Goal: Task Accomplishment & Management: Manage account settings

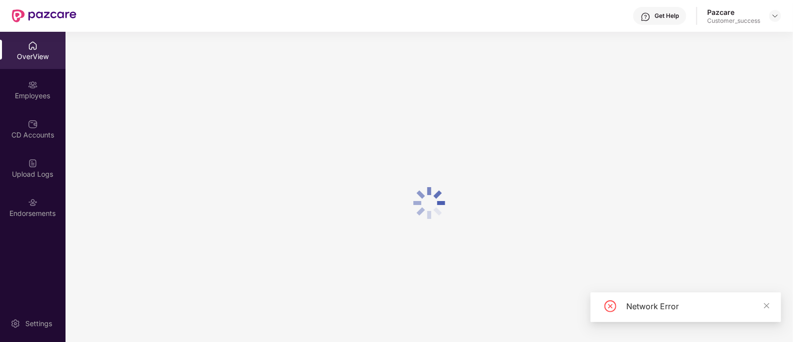
click at [199, 172] on div at bounding box center [430, 203] width 728 height 342
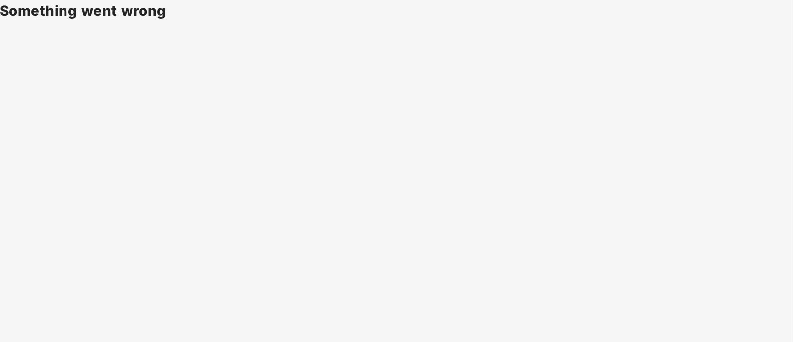
click at [454, 141] on body "Something went wrong" at bounding box center [396, 171] width 793 height 342
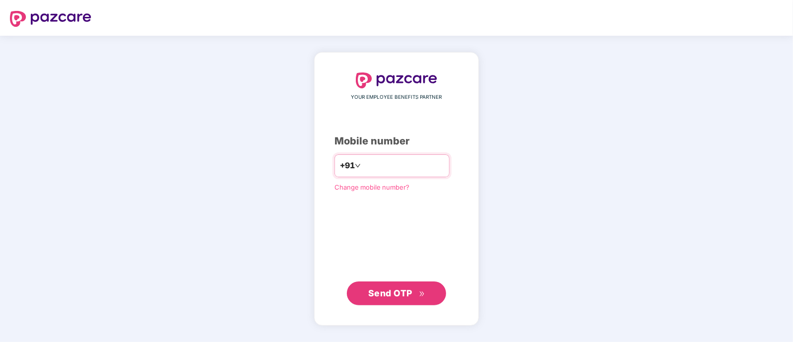
type input "**********"
click at [400, 301] on button "Send OTP" at bounding box center [396, 293] width 99 height 24
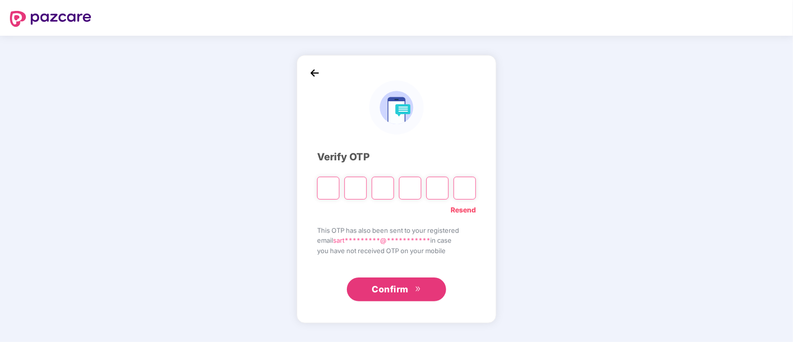
type input "*"
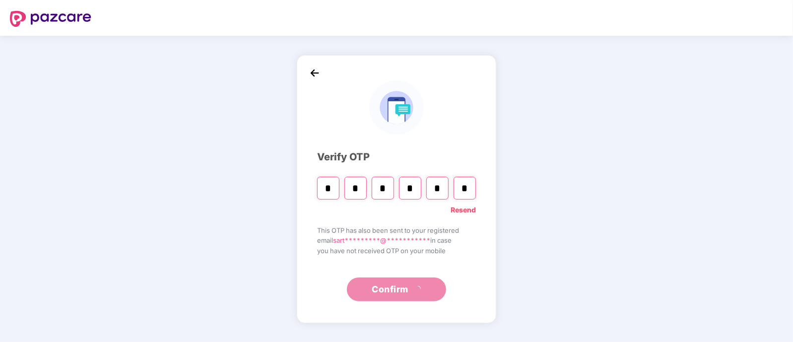
type input "*"
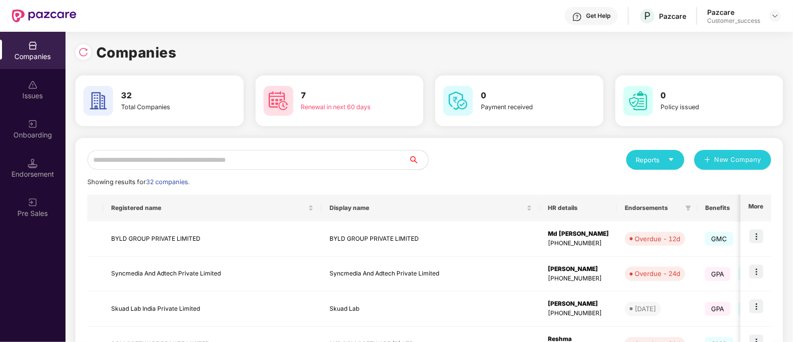
click at [203, 153] on input "text" at bounding box center [247, 160] width 321 height 20
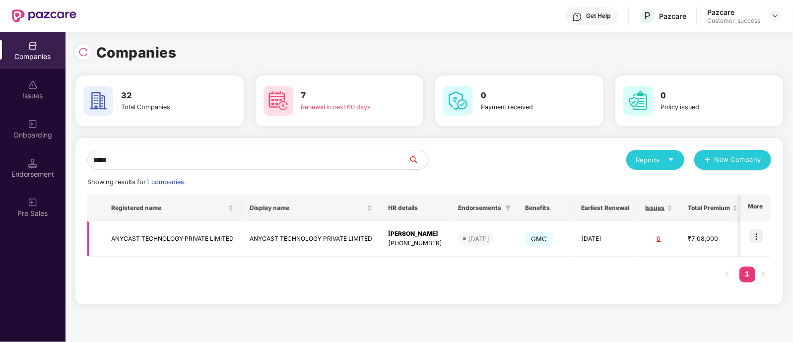
type input "*****"
click at [349, 243] on td "ANYCAST TECHNOLOGY PRIVATE LIMITED" at bounding box center [311, 238] width 138 height 35
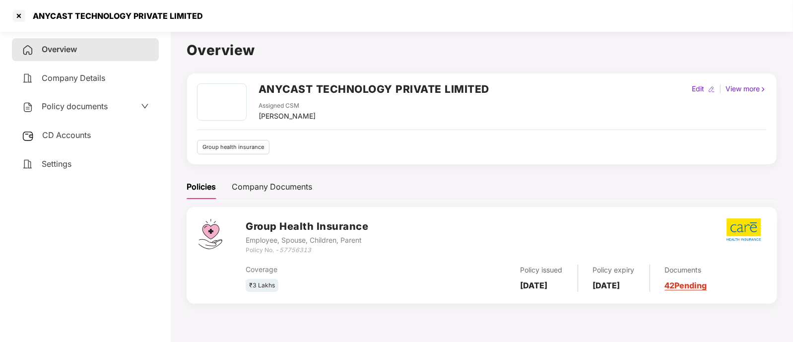
click at [695, 279] on div "Documents 42 Pending" at bounding box center [678, 278] width 57 height 27
click at [695, 284] on link "42 Pending" at bounding box center [686, 285] width 42 height 10
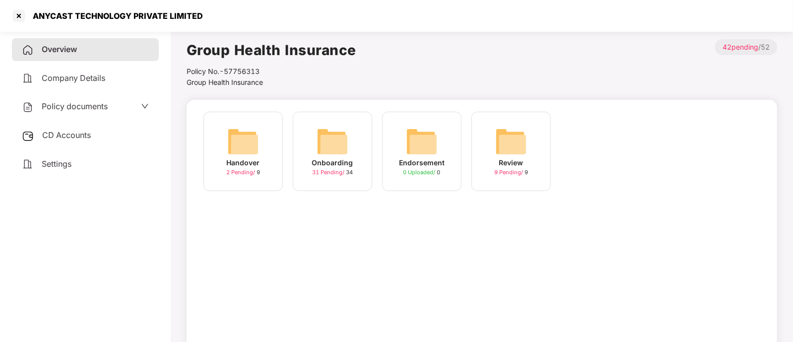
click at [347, 158] on div "Onboarding" at bounding box center [332, 162] width 41 height 11
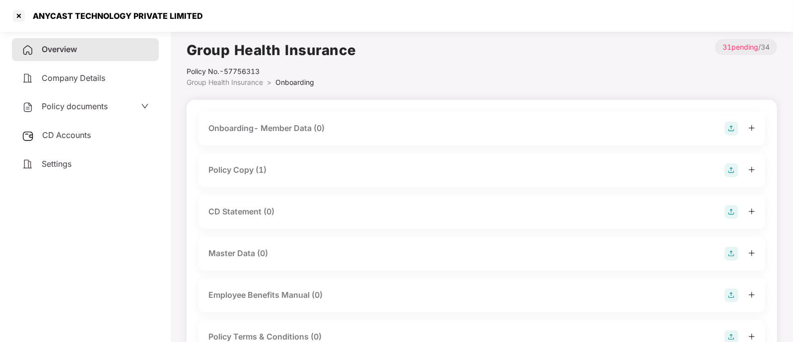
click at [299, 170] on div "Policy Copy (1)" at bounding box center [481, 170] width 547 height 14
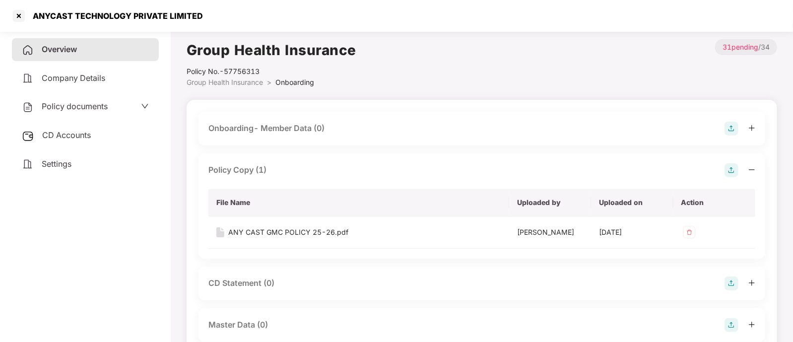
click at [299, 170] on div "Policy Copy (1)" at bounding box center [481, 170] width 547 height 14
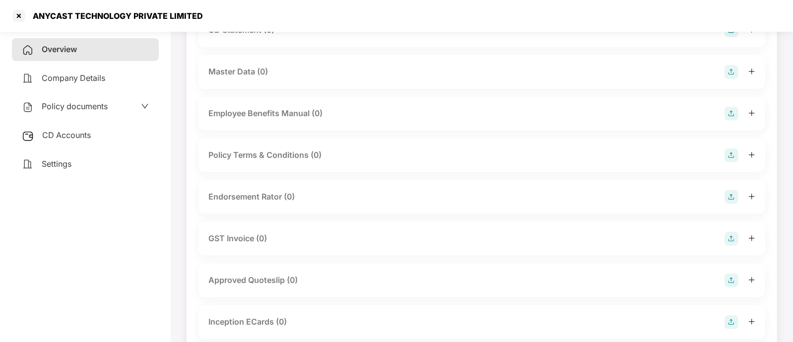
scroll to position [183, 0]
click at [271, 196] on div "Endorsement Rator (0)" at bounding box center [251, 195] width 86 height 12
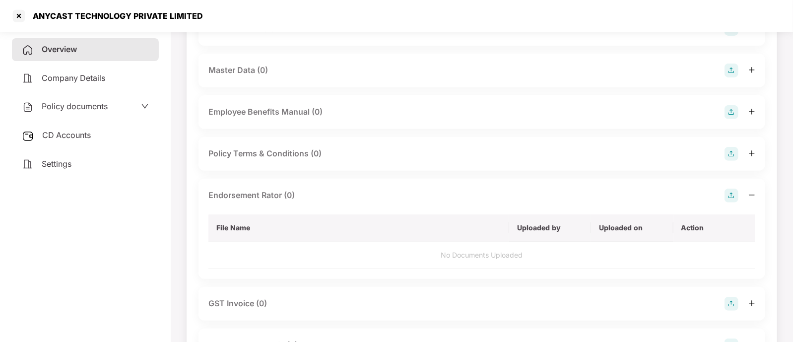
click at [732, 196] on img at bounding box center [732, 196] width 14 height 14
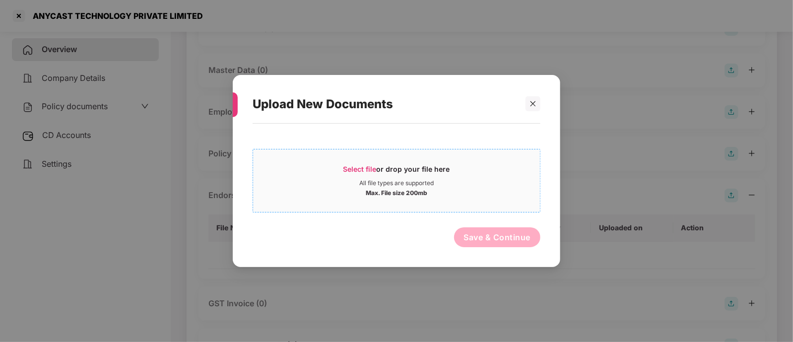
click at [419, 158] on span "Select file or drop your file here All file types are supported Max. File size …" at bounding box center [396, 181] width 287 height 48
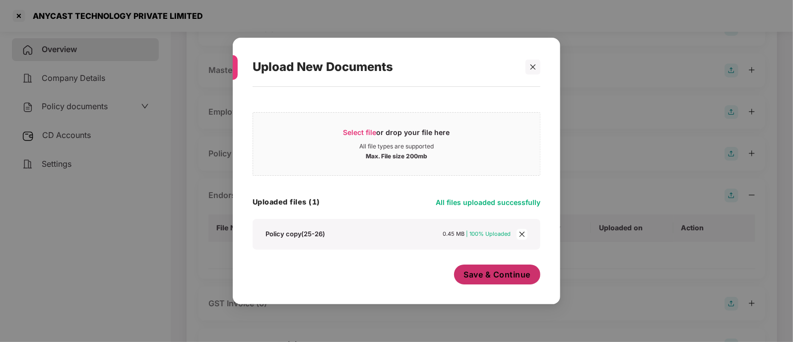
click at [489, 277] on span "Save & Continue" at bounding box center [497, 274] width 67 height 11
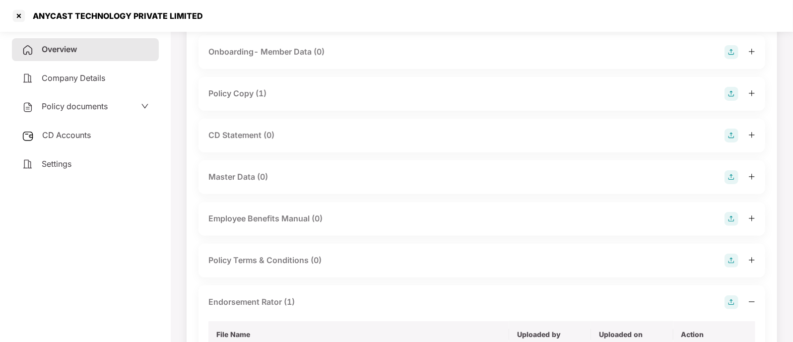
scroll to position [75, 0]
click at [278, 134] on div "CD Statement (0)" at bounding box center [481, 137] width 547 height 14
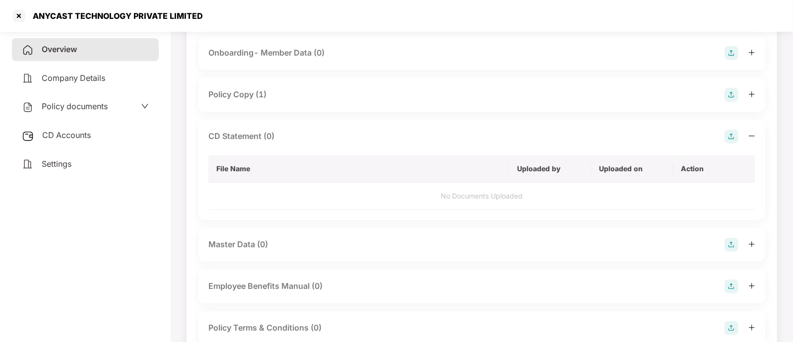
click at [734, 138] on img at bounding box center [732, 137] width 14 height 14
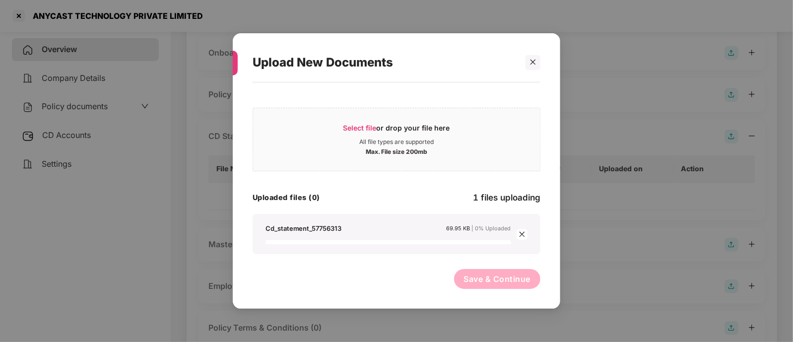
click at [329, 264] on div "Select file or drop your file here All file types are supported Max. File size …" at bounding box center [397, 190] width 288 height 207
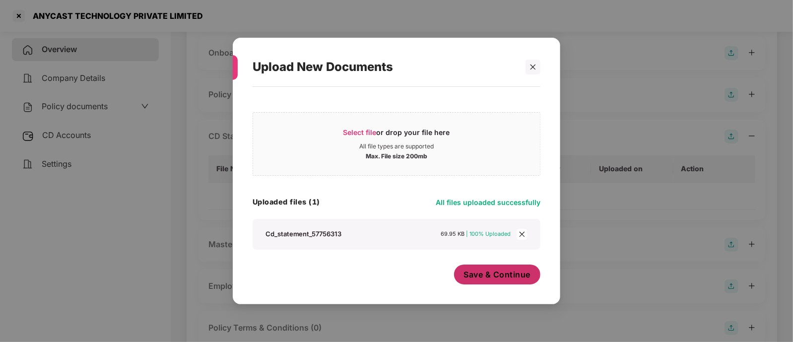
click at [471, 271] on span "Save & Continue" at bounding box center [497, 274] width 67 height 11
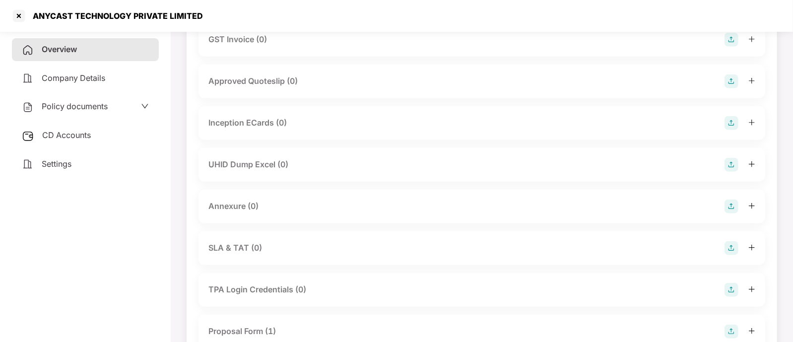
scroll to position [524, 0]
click at [256, 205] on div "Annexure (0)" at bounding box center [233, 206] width 50 height 12
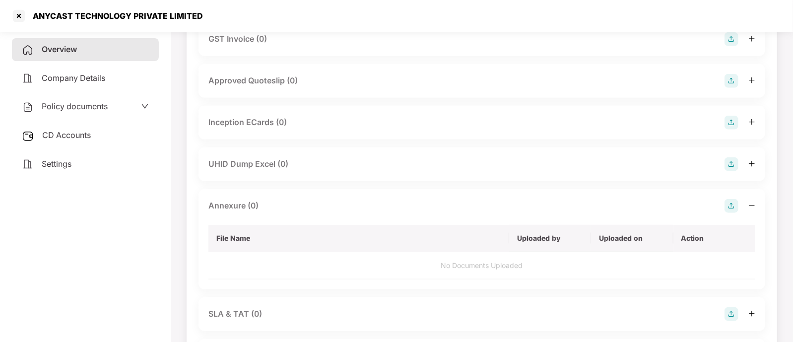
click at [736, 201] on img at bounding box center [732, 206] width 14 height 14
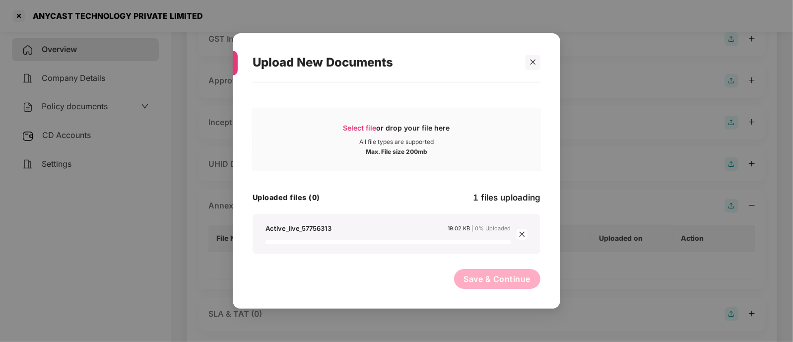
click at [339, 259] on div "Select file or drop your file here All file types are supported Max. File size …" at bounding box center [397, 190] width 288 height 207
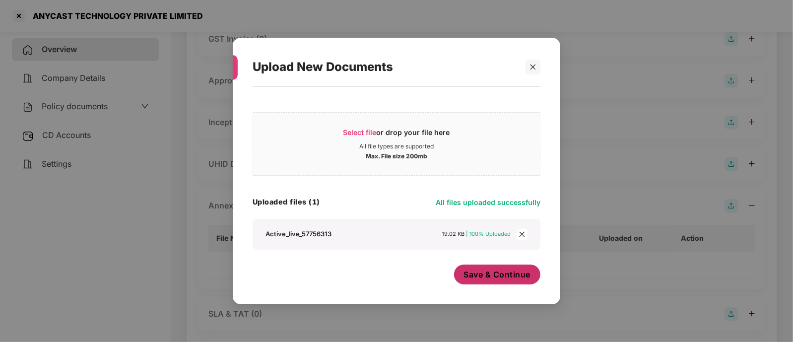
click at [478, 275] on span "Save & Continue" at bounding box center [497, 274] width 67 height 11
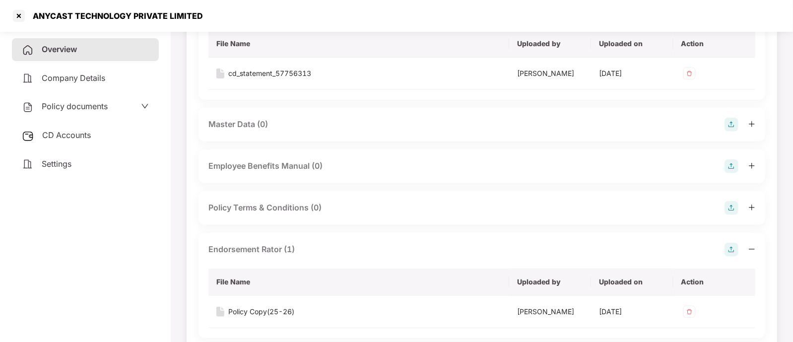
scroll to position [0, 0]
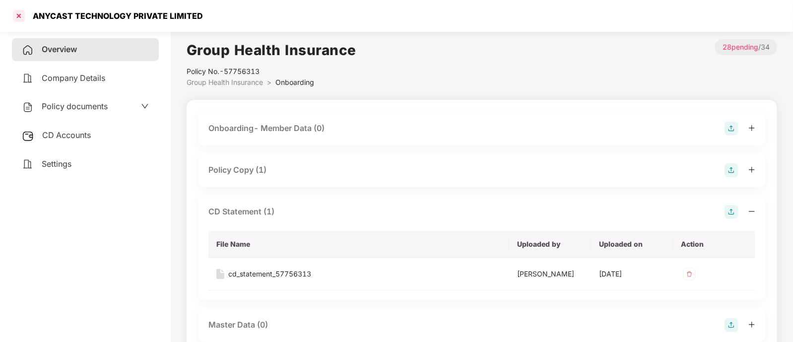
click at [25, 16] on div at bounding box center [19, 16] width 16 height 16
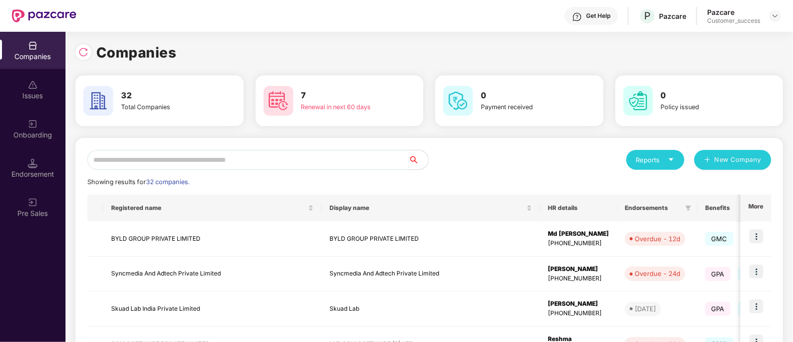
click at [226, 160] on input "text" at bounding box center [247, 160] width 321 height 20
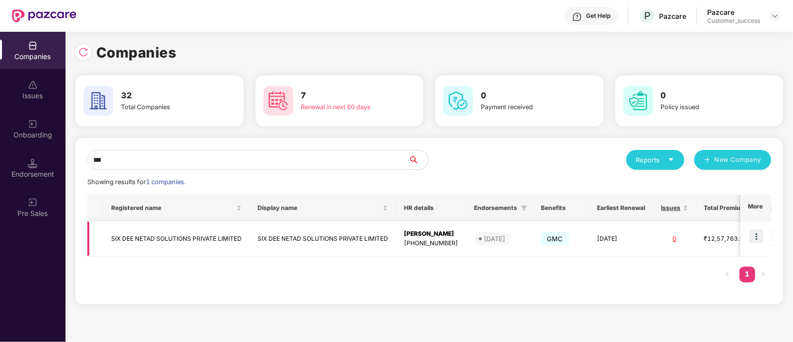
type input "***"
click at [755, 240] on img at bounding box center [756, 236] width 14 height 14
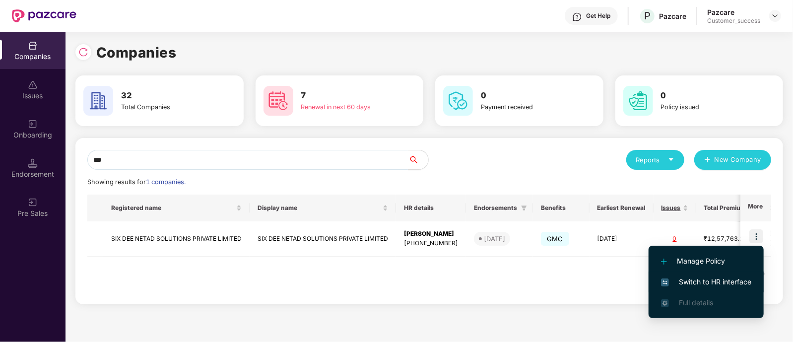
click at [683, 281] on span "Switch to HR interface" at bounding box center [706, 281] width 90 height 11
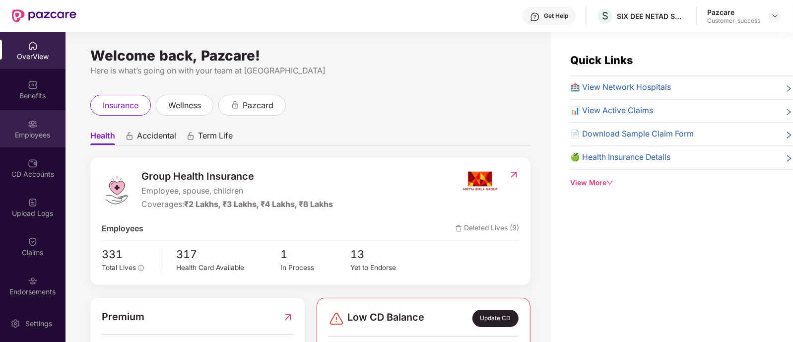
click at [45, 118] on div "Employees" at bounding box center [33, 128] width 66 height 37
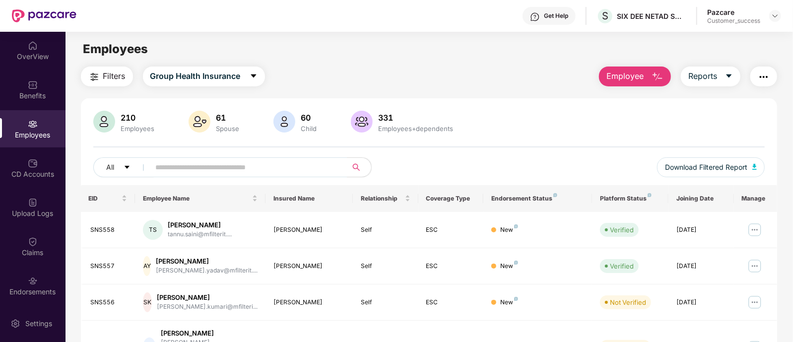
click at [620, 132] on div "210 Employees 61 Spouse 60 Child 331 Employees+dependents" at bounding box center [429, 123] width 672 height 24
click at [731, 170] on span "Download Filtered Report" at bounding box center [706, 167] width 82 height 11
click at [40, 87] on div "Benefits" at bounding box center [33, 89] width 66 height 37
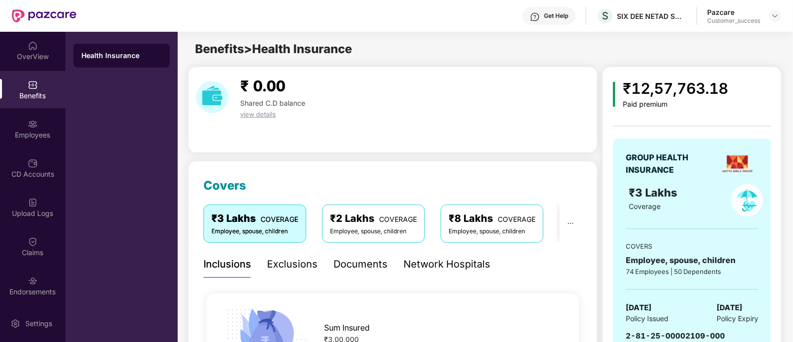
click at [251, 114] on span "view details" at bounding box center [258, 114] width 36 height 8
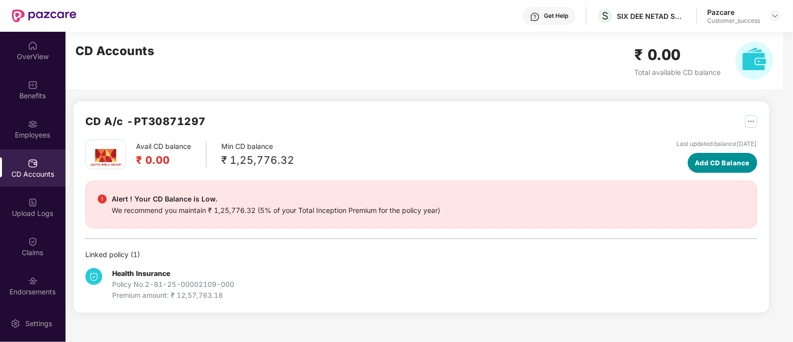
click at [695, 160] on span "Add CD Balance" at bounding box center [722, 163] width 55 height 10
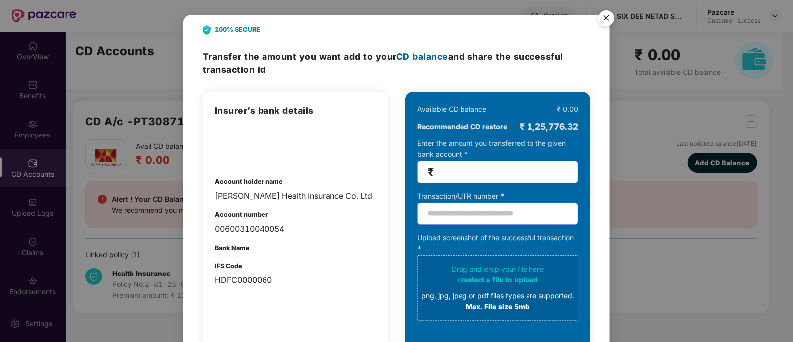
click at [610, 17] on img "Close" at bounding box center [607, 20] width 28 height 28
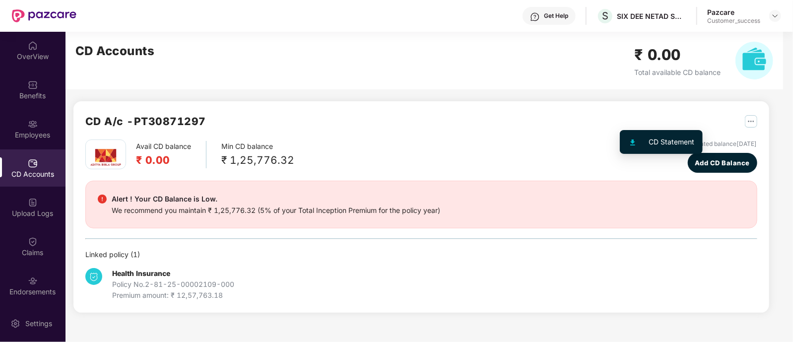
click at [745, 120] on img "button" at bounding box center [751, 121] width 12 height 12
click at [588, 120] on div "CD A/c - PT30871297" at bounding box center [421, 126] width 672 height 26
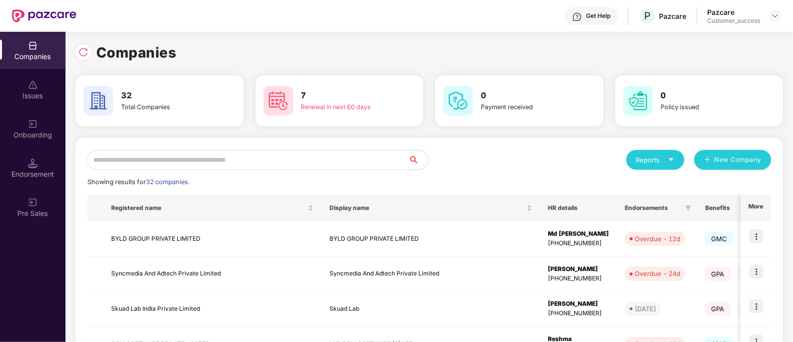
click at [275, 163] on input "text" at bounding box center [247, 160] width 321 height 20
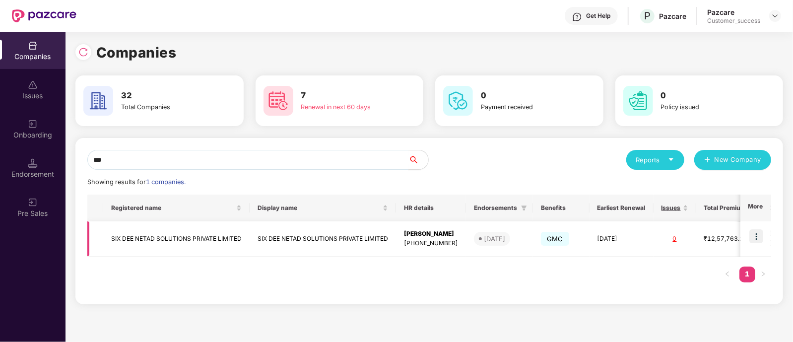
type input "***"
click at [333, 244] on td "SIX DEE NETAD SOLUTIONS PRIVATE LIMITED" at bounding box center [323, 238] width 146 height 35
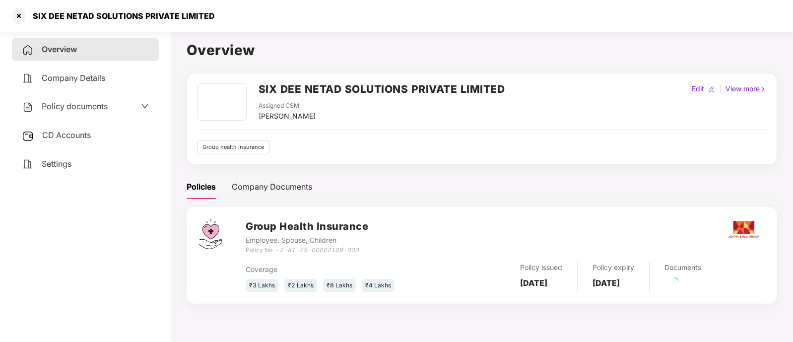
click at [95, 137] on div "CD Accounts" at bounding box center [85, 135] width 147 height 23
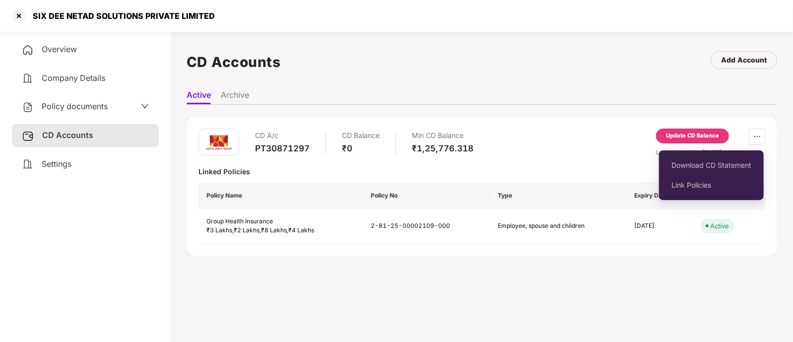
click at [757, 135] on icon "ellipsis" at bounding box center [757, 137] width 8 height 8
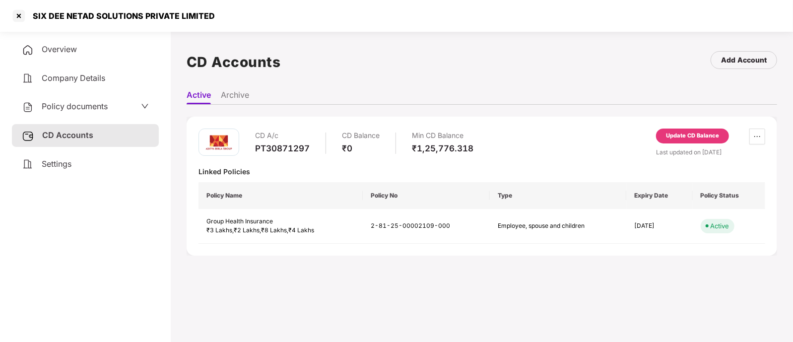
click at [613, 142] on div "CD A/c PT30871297 CD Balance ₹0 Min CD Balance ₹1,25,776.318 Update CD Balance …" at bounding box center [482, 143] width 567 height 28
click at [362, 152] on div "₹0" at bounding box center [361, 148] width 38 height 11
drag, startPoint x: 696, startPoint y: 142, endPoint x: 713, endPoint y: 141, distance: 16.9
click at [713, 141] on div "Update CD Balance" at bounding box center [692, 136] width 73 height 15
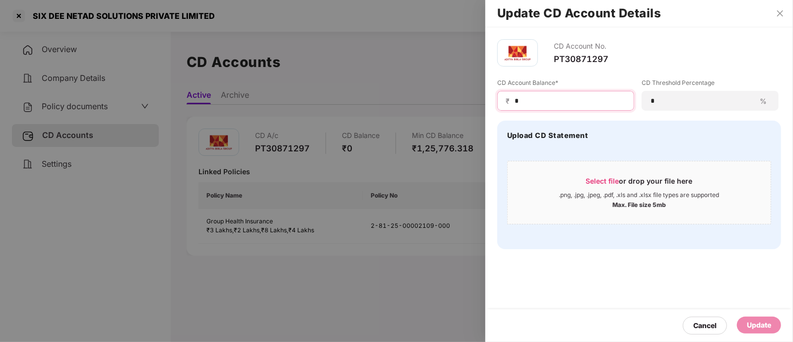
click at [588, 104] on input "*" at bounding box center [570, 101] width 112 height 10
paste input "*******"
click at [519, 99] on input "********" at bounding box center [570, 101] width 112 height 10
type input "*******"
click at [657, 205] on div "Max. File size 5mb" at bounding box center [639, 204] width 54 height 10
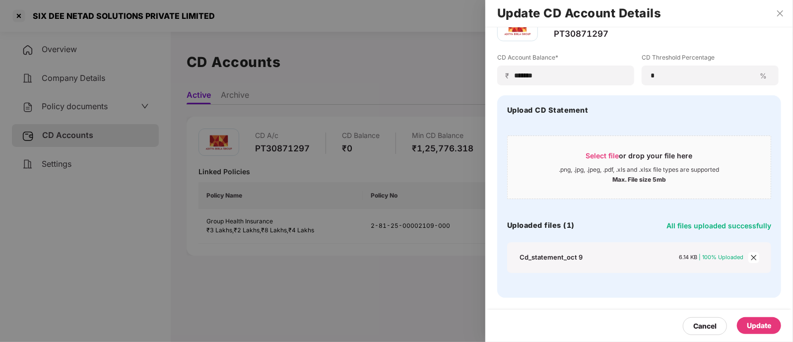
scroll to position [25, 0]
click at [777, 321] on div "Update" at bounding box center [759, 326] width 44 height 17
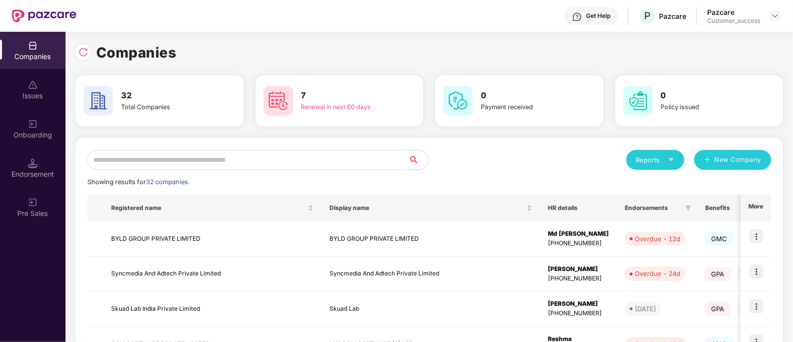
click at [238, 155] on input "text" at bounding box center [247, 160] width 321 height 20
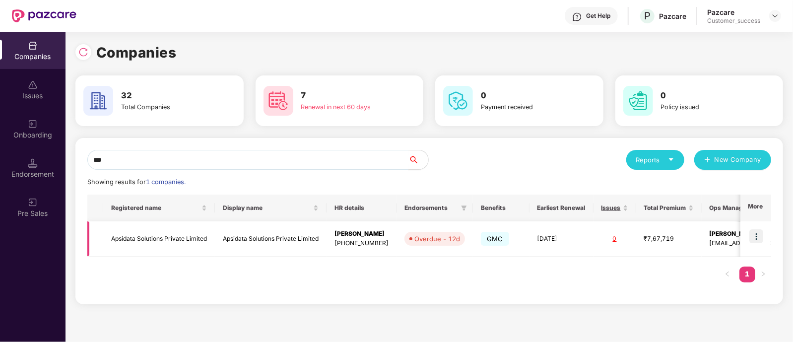
type input "***"
click at [761, 236] on img at bounding box center [756, 236] width 14 height 14
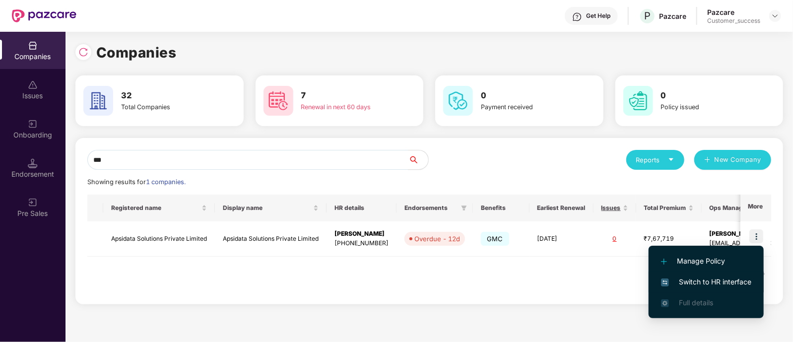
click at [700, 280] on span "Switch to HR interface" at bounding box center [706, 281] width 90 height 11
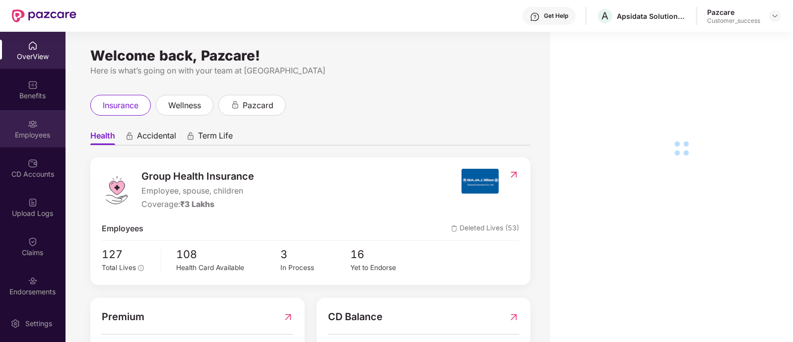
click at [35, 131] on div "Employees" at bounding box center [33, 135] width 66 height 10
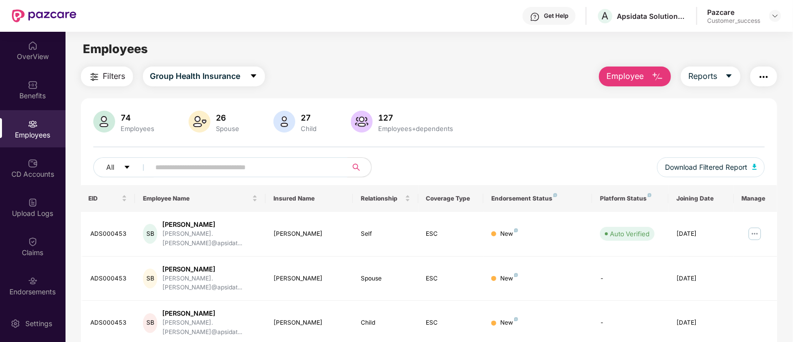
click at [169, 171] on input "text" at bounding box center [245, 167] width 178 height 15
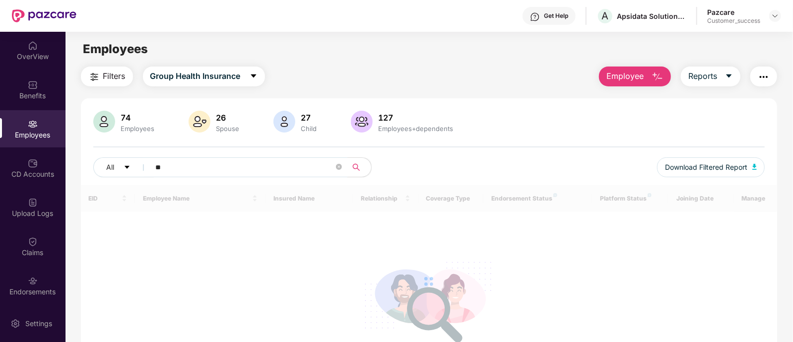
type input "*"
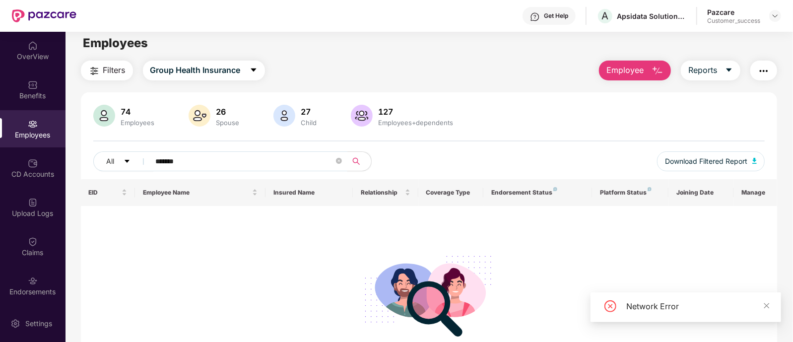
scroll to position [7, 0]
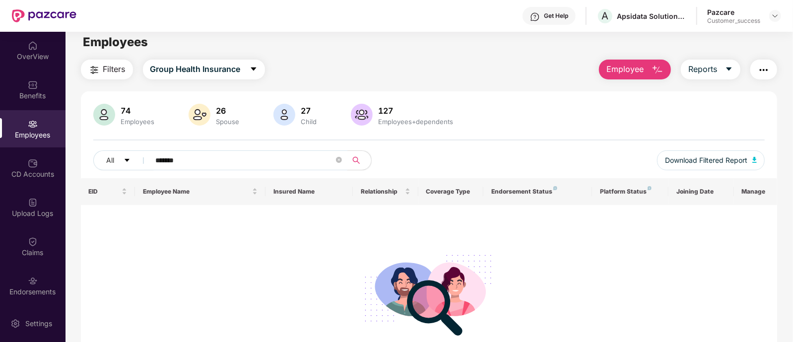
click at [206, 158] on input "*******" at bounding box center [245, 160] width 178 height 15
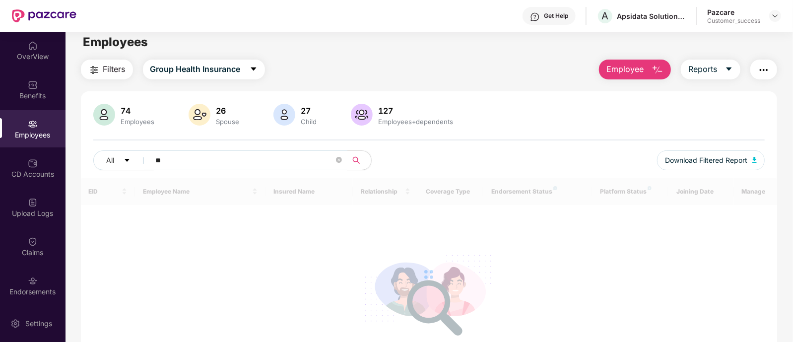
type input "*"
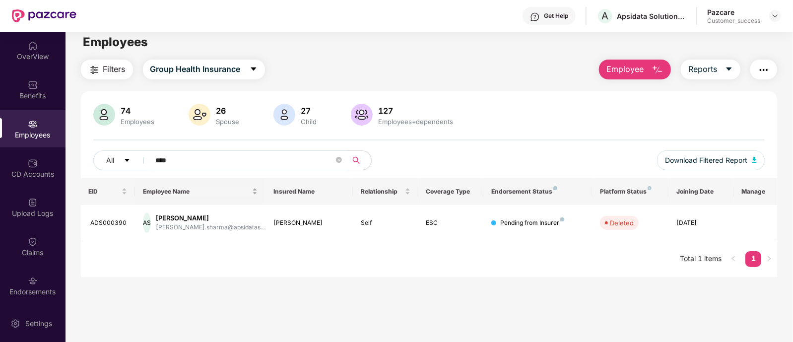
scroll to position [32, 0]
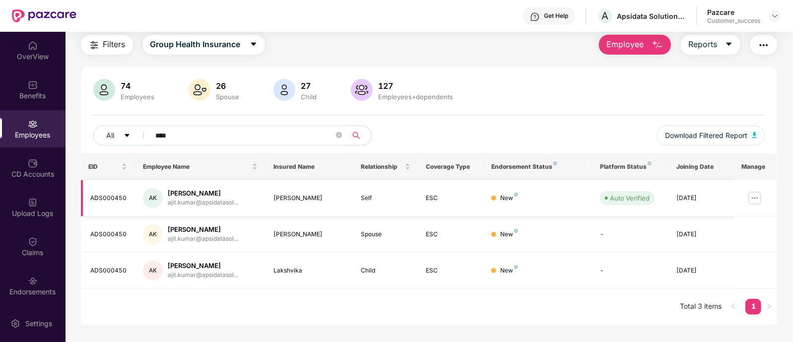
type input "****"
click at [757, 192] on img at bounding box center [755, 198] width 16 height 16
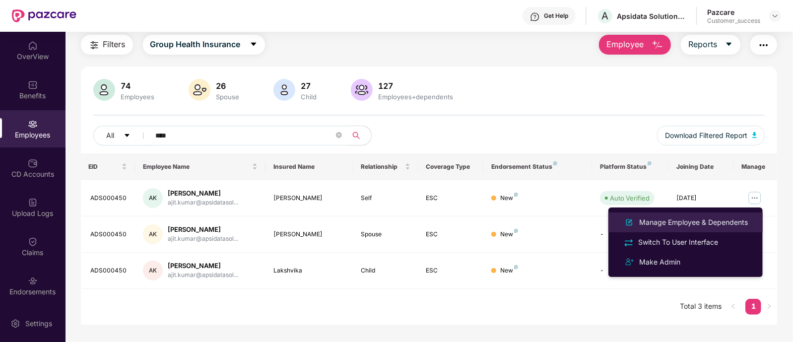
click at [689, 223] on div "Manage Employee & Dependents" at bounding box center [693, 222] width 113 height 11
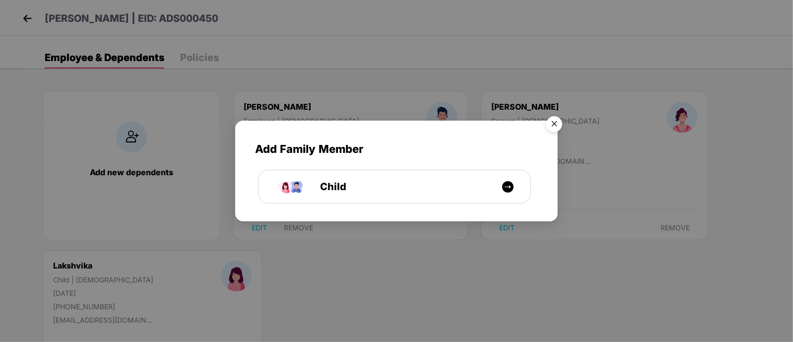
click at [552, 129] on img "Close" at bounding box center [554, 126] width 28 height 28
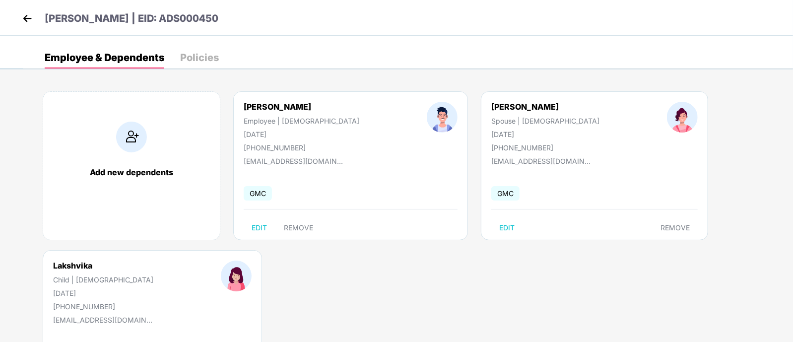
scroll to position [82, 0]
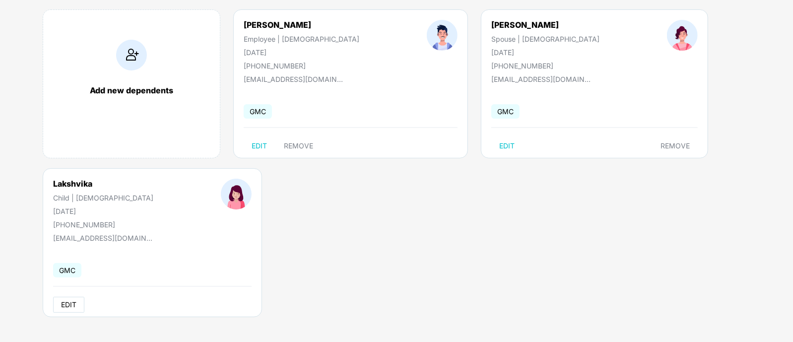
click at [69, 302] on span "EDIT" at bounding box center [68, 305] width 15 height 8
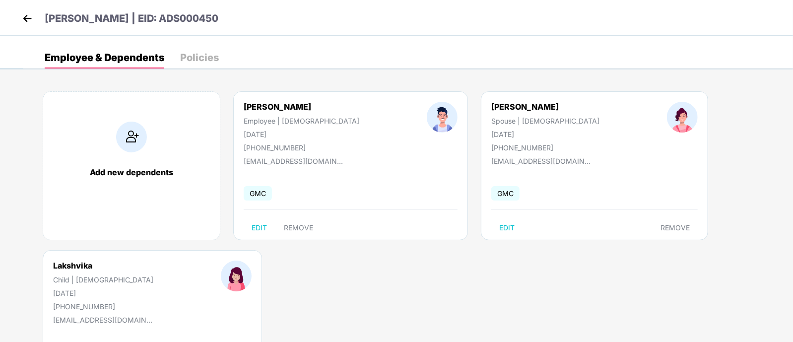
select select "*****"
select select "******"
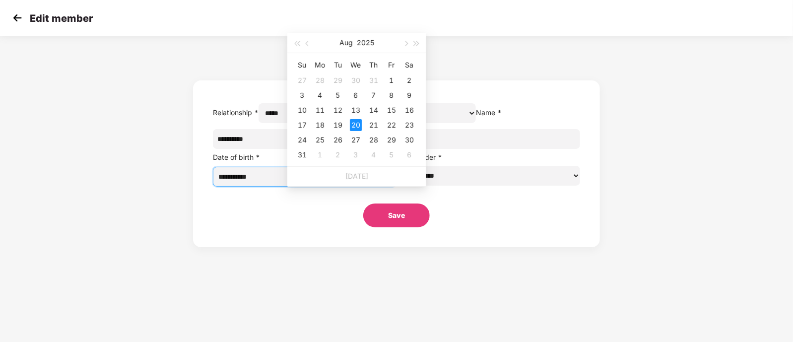
click at [370, 182] on input "**********" at bounding box center [300, 176] width 164 height 11
click at [307, 39] on button "button" at bounding box center [307, 43] width 11 height 20
type input "**********"
click at [300, 128] on div "22" at bounding box center [302, 125] width 12 height 12
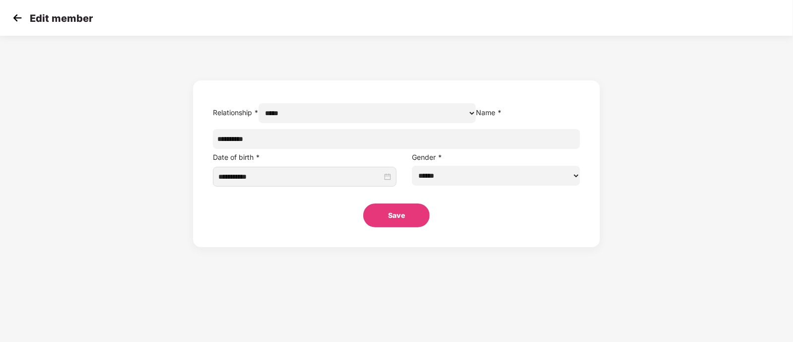
click at [402, 227] on button "Save" at bounding box center [396, 215] width 67 height 24
select select "*****"
select select "******"
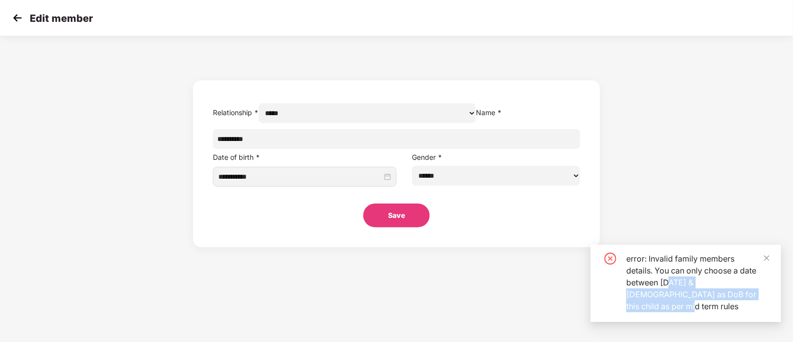
drag, startPoint x: 690, startPoint y: 281, endPoint x: 731, endPoint y: 301, distance: 45.5
click at [731, 301] on div "error: Invalid family members details. You can only choose a date between Aug 1…" at bounding box center [697, 283] width 143 height 60
click at [715, 266] on div "error: Invalid family members details. You can only choose a date between Aug 1…" at bounding box center [697, 283] width 143 height 60
click at [395, 227] on button "Save" at bounding box center [396, 215] width 67 height 24
click at [533, 276] on section "**********" at bounding box center [396, 171] width 793 height 342
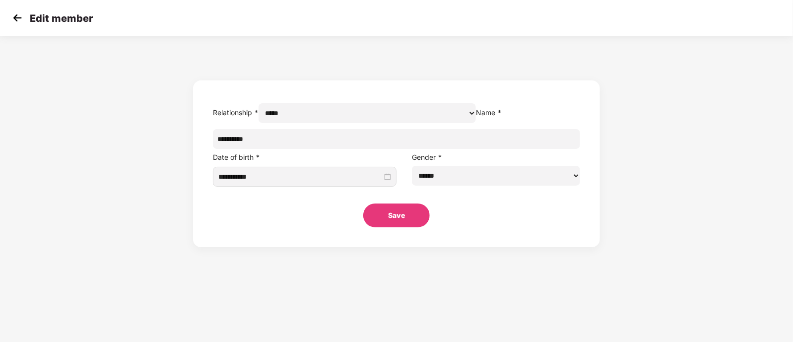
click at [24, 16] on img at bounding box center [17, 17] width 15 height 15
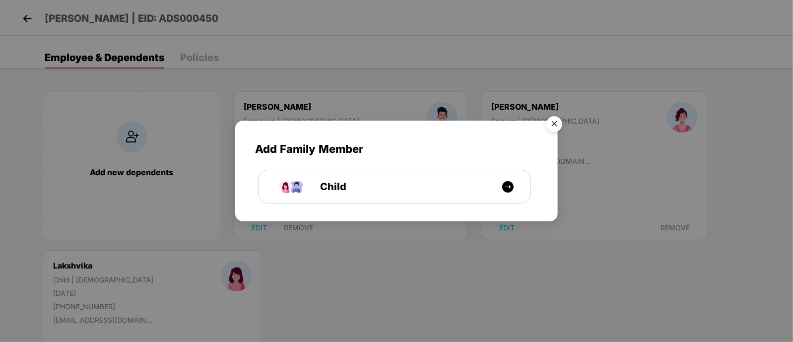
click at [555, 126] on img "Close" at bounding box center [554, 126] width 28 height 28
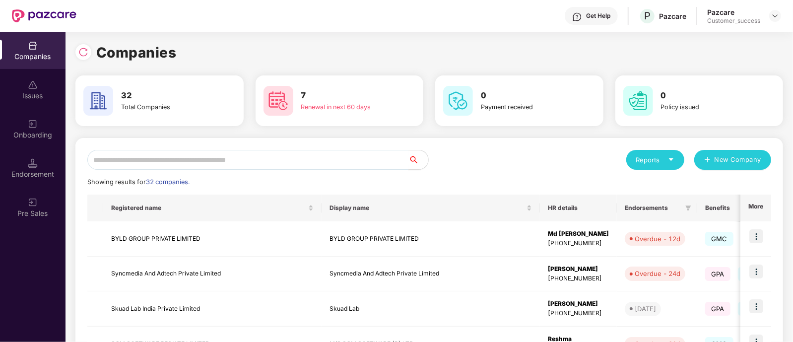
click at [336, 162] on input "text" at bounding box center [247, 160] width 321 height 20
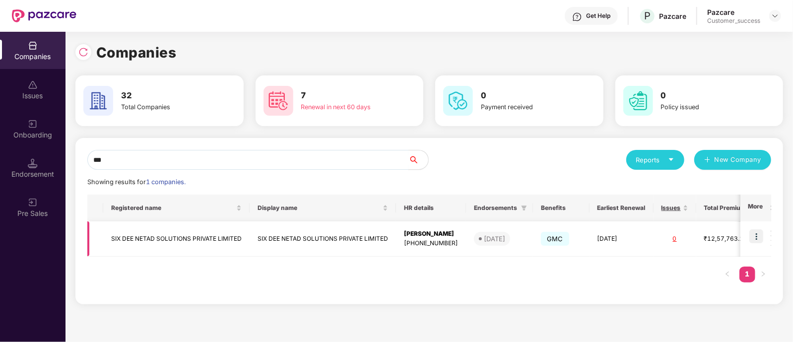
type input "***"
click at [759, 232] on img at bounding box center [756, 236] width 14 height 14
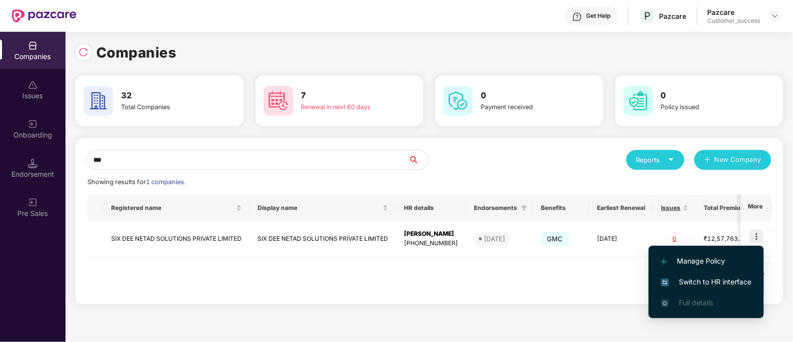
click at [712, 289] on li "Switch to HR interface" at bounding box center [706, 281] width 115 height 21
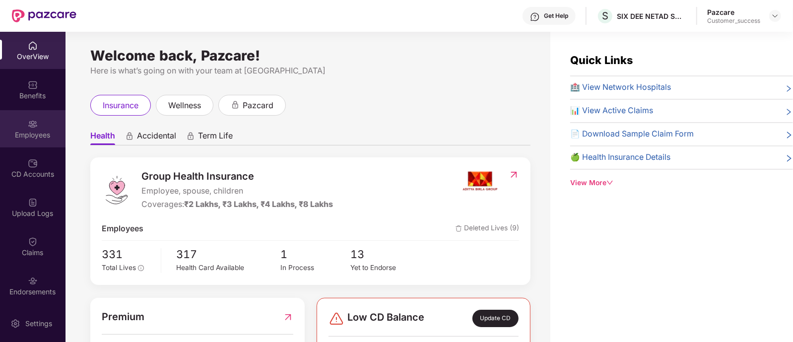
click at [34, 137] on div "Employees" at bounding box center [33, 135] width 66 height 10
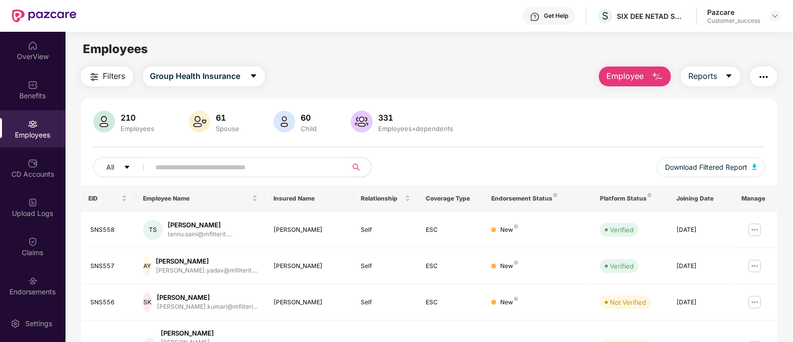
click at [192, 170] on input "text" at bounding box center [245, 167] width 178 height 15
paste input "******"
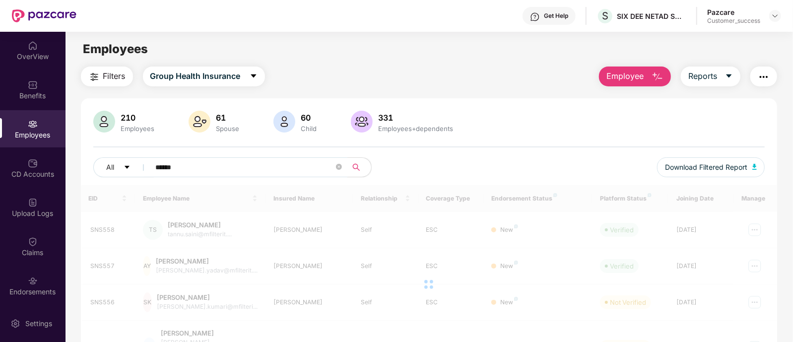
type input "******"
click at [250, 188] on div at bounding box center [429, 284] width 697 height 199
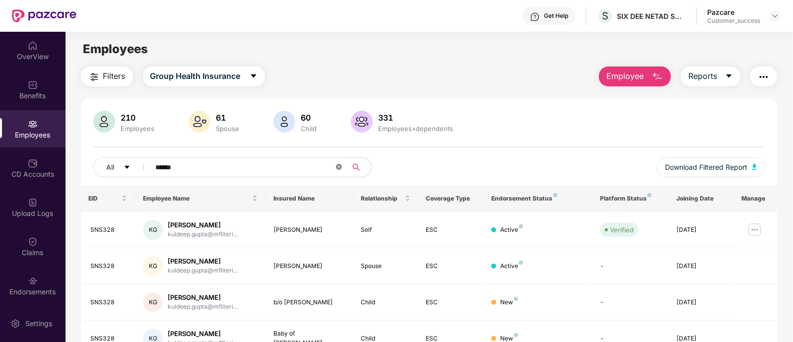
click at [337, 168] on icon "close-circle" at bounding box center [339, 167] width 6 height 6
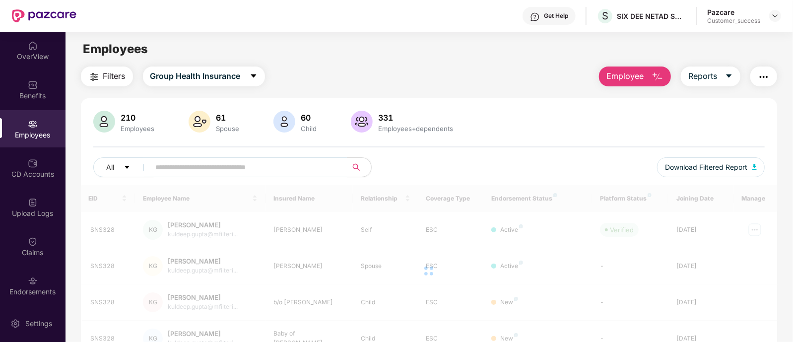
click at [415, 152] on div "210 Employees 61 Spouse 60 Child 331 Employees+dependents All Download Filtered…" at bounding box center [429, 148] width 697 height 74
